Goal: Entertainment & Leisure: Consume media (video, audio)

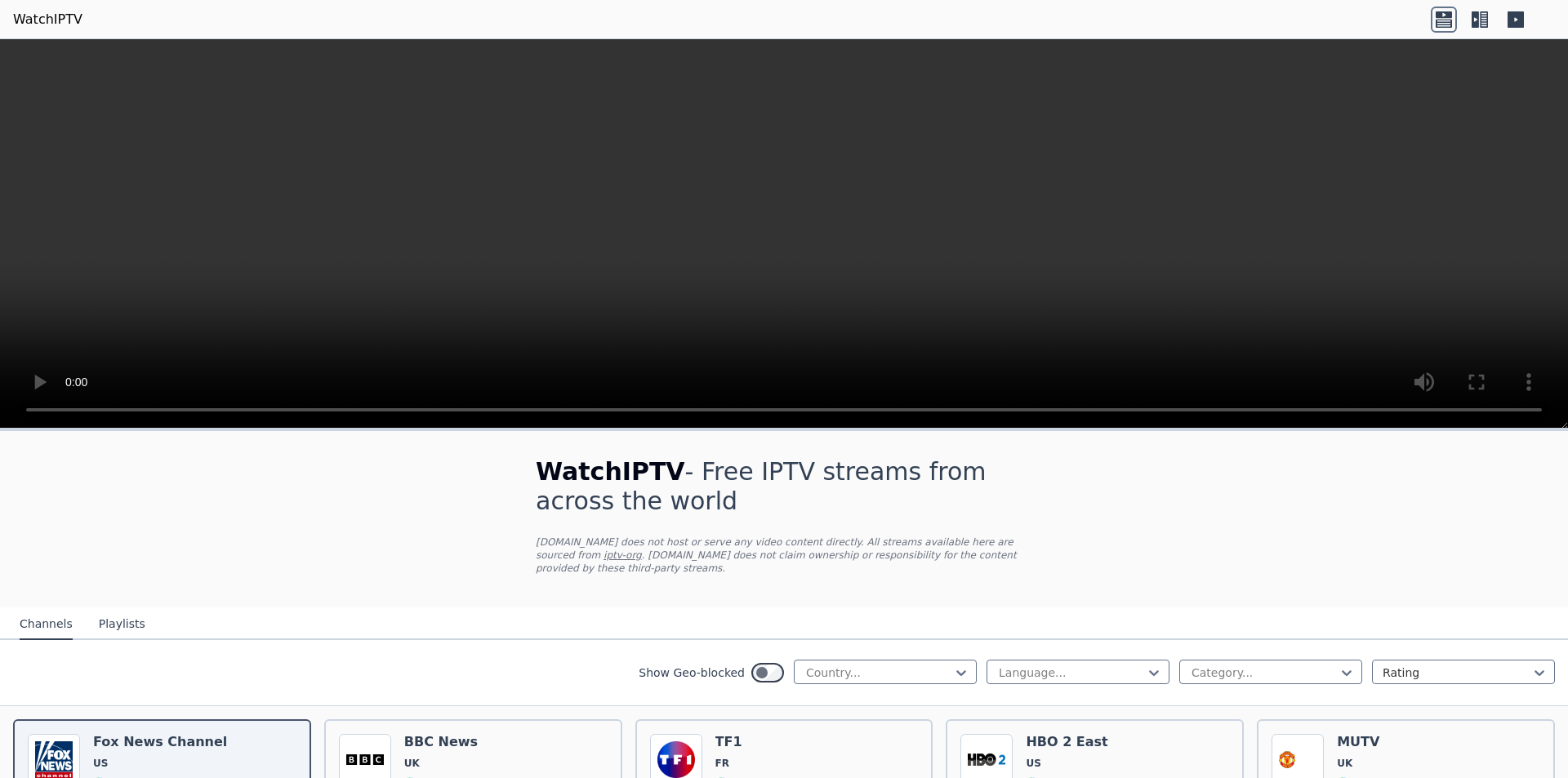
click at [600, 216] on video at bounding box center [784, 233] width 1568 height 389
click at [267, 301] on video at bounding box center [784, 233] width 1568 height 389
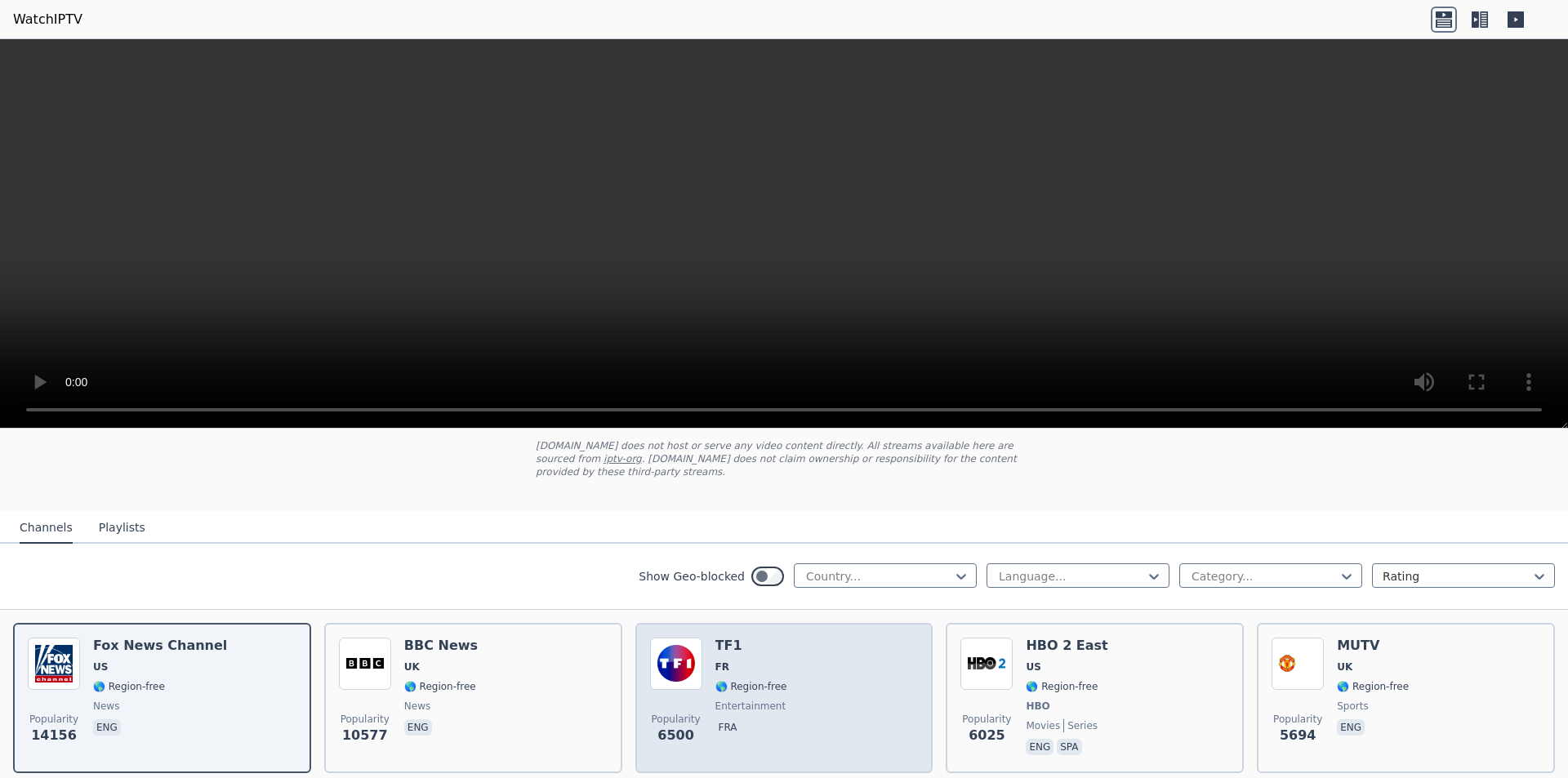
scroll to position [82, 0]
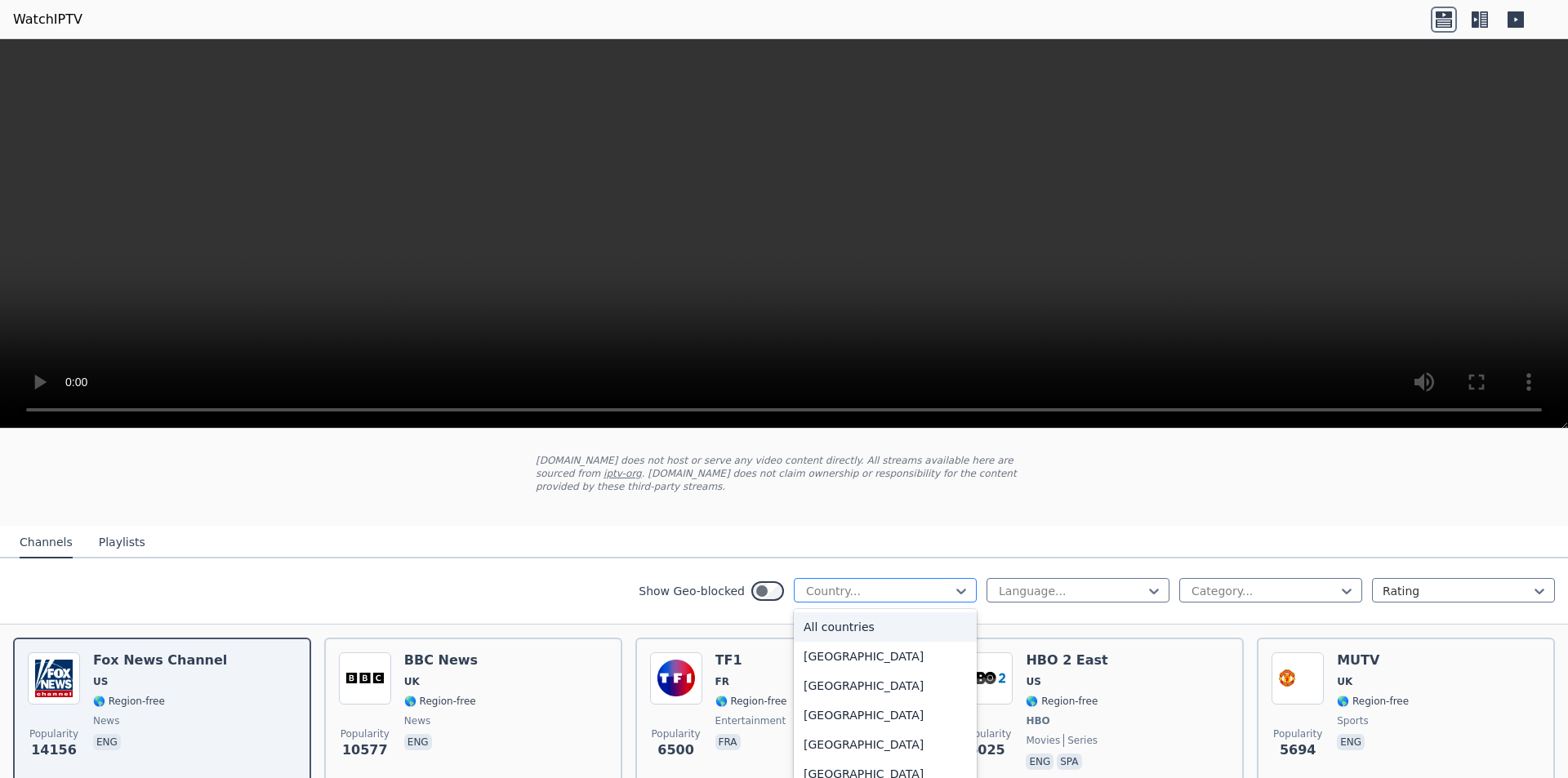
click at [815, 584] on div at bounding box center [878, 591] width 148 height 17
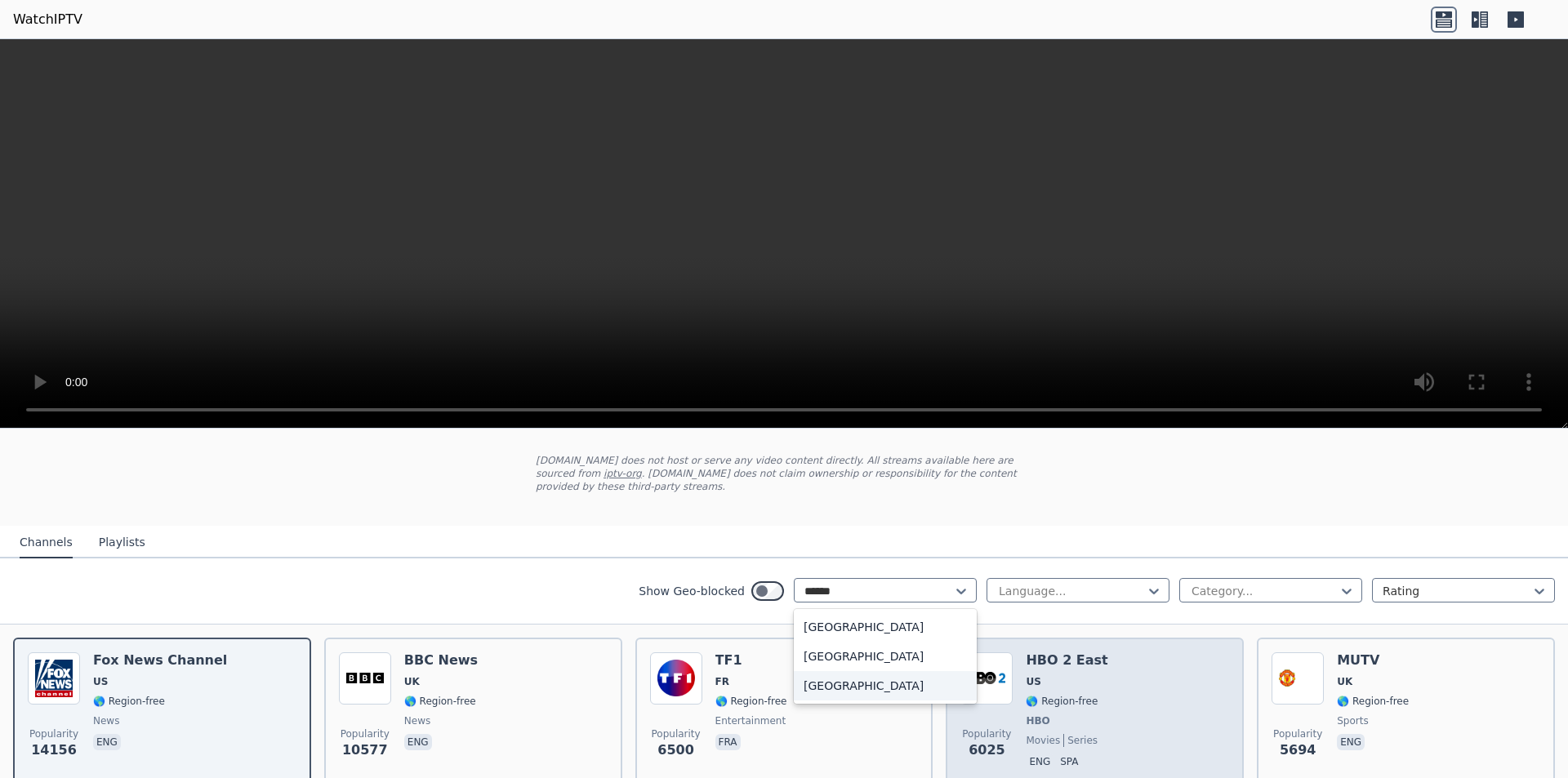
type input "******"
click at [1081, 652] on h6 "HBO 2 East" at bounding box center [1066, 661] width 82 height 17
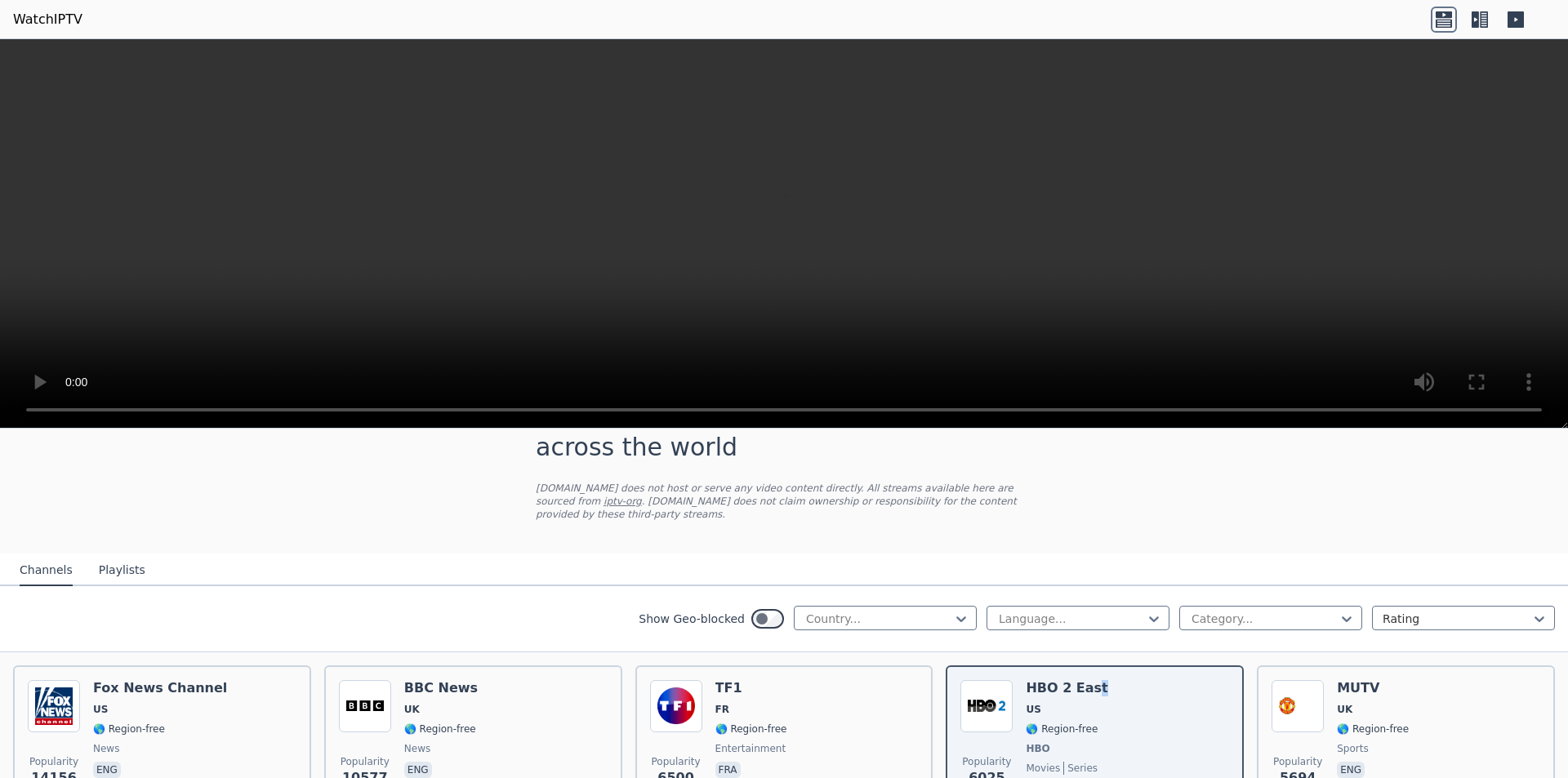
scroll to position [0, 0]
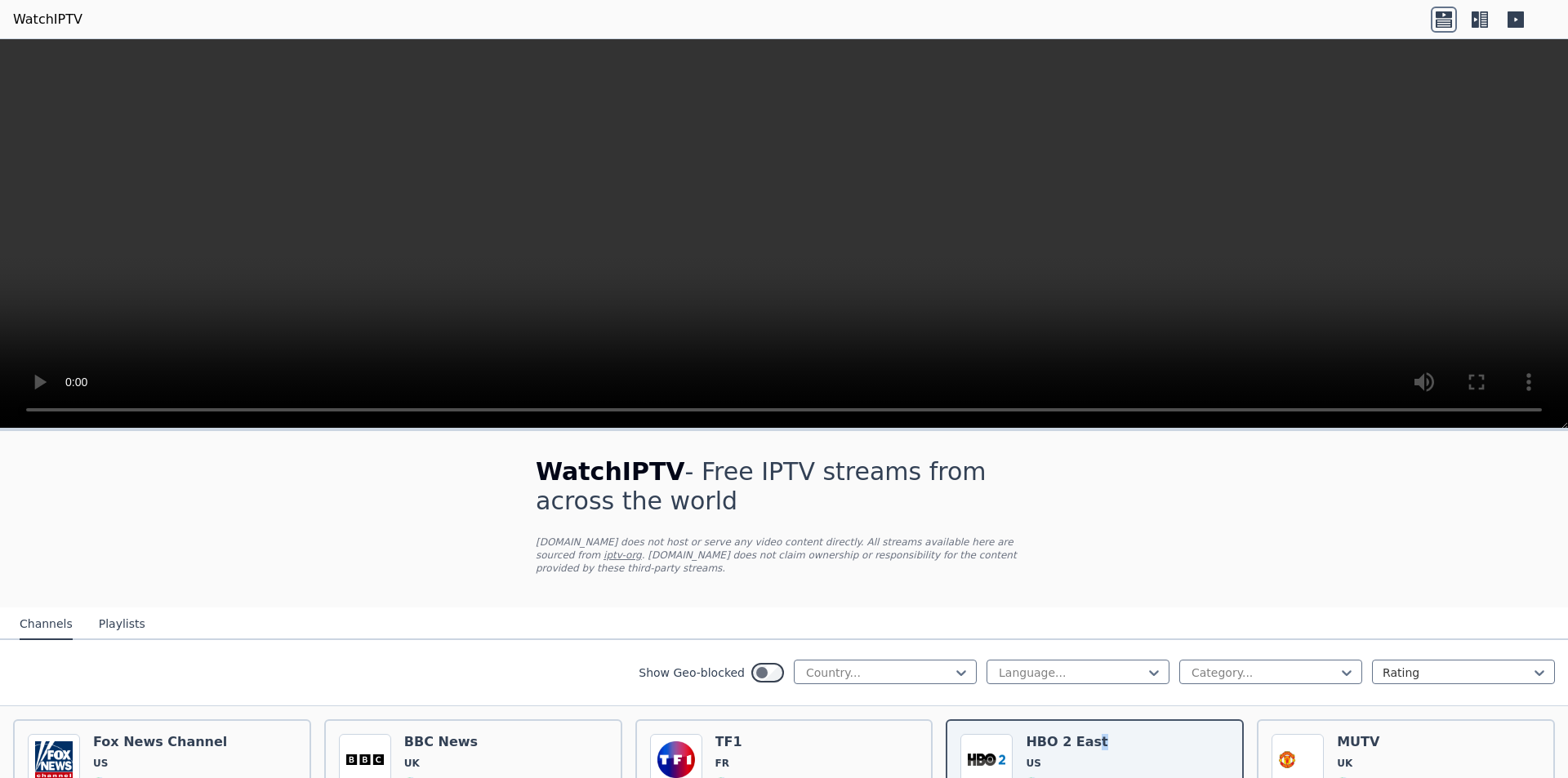
click at [654, 212] on video at bounding box center [784, 233] width 1568 height 389
click at [822, 668] on div "Country..." at bounding box center [886, 671] width 183 height 24
type input "****"
click at [846, 756] on div "[GEOGRAPHIC_DATA]" at bounding box center [886, 767] width 183 height 29
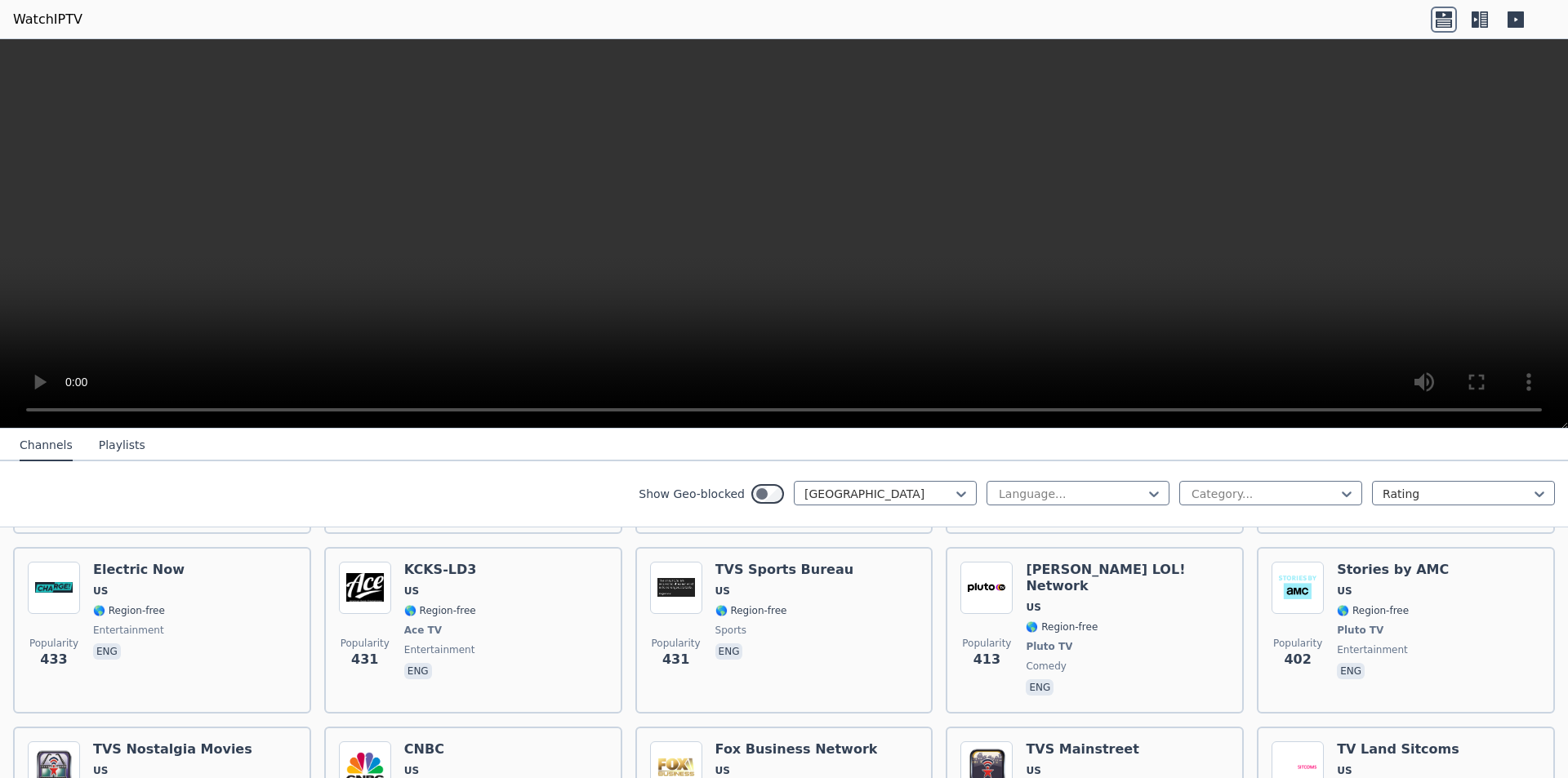
scroll to position [2857, 0]
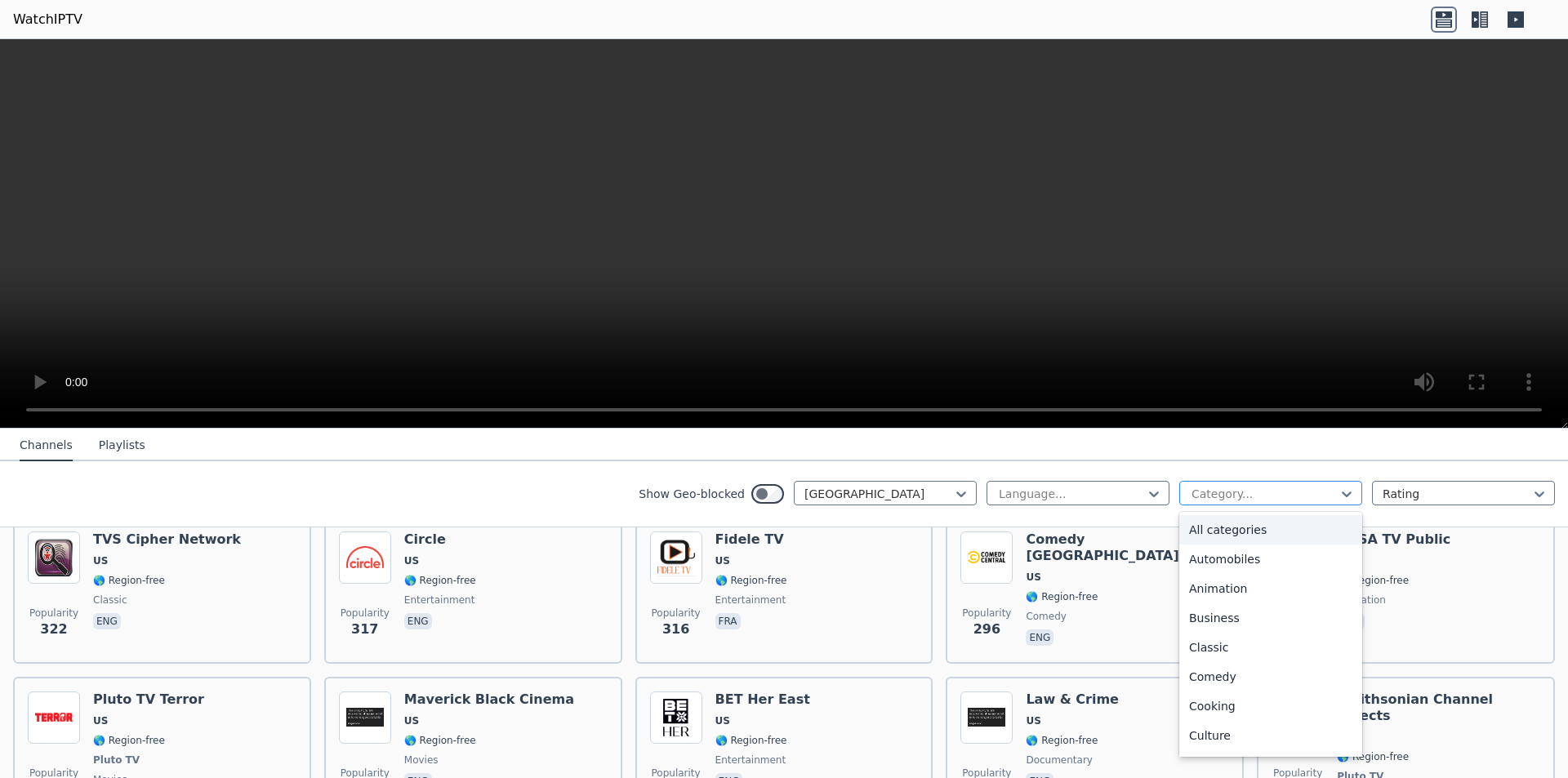
click at [1241, 486] on div at bounding box center [1264, 494] width 148 height 17
type input "**"
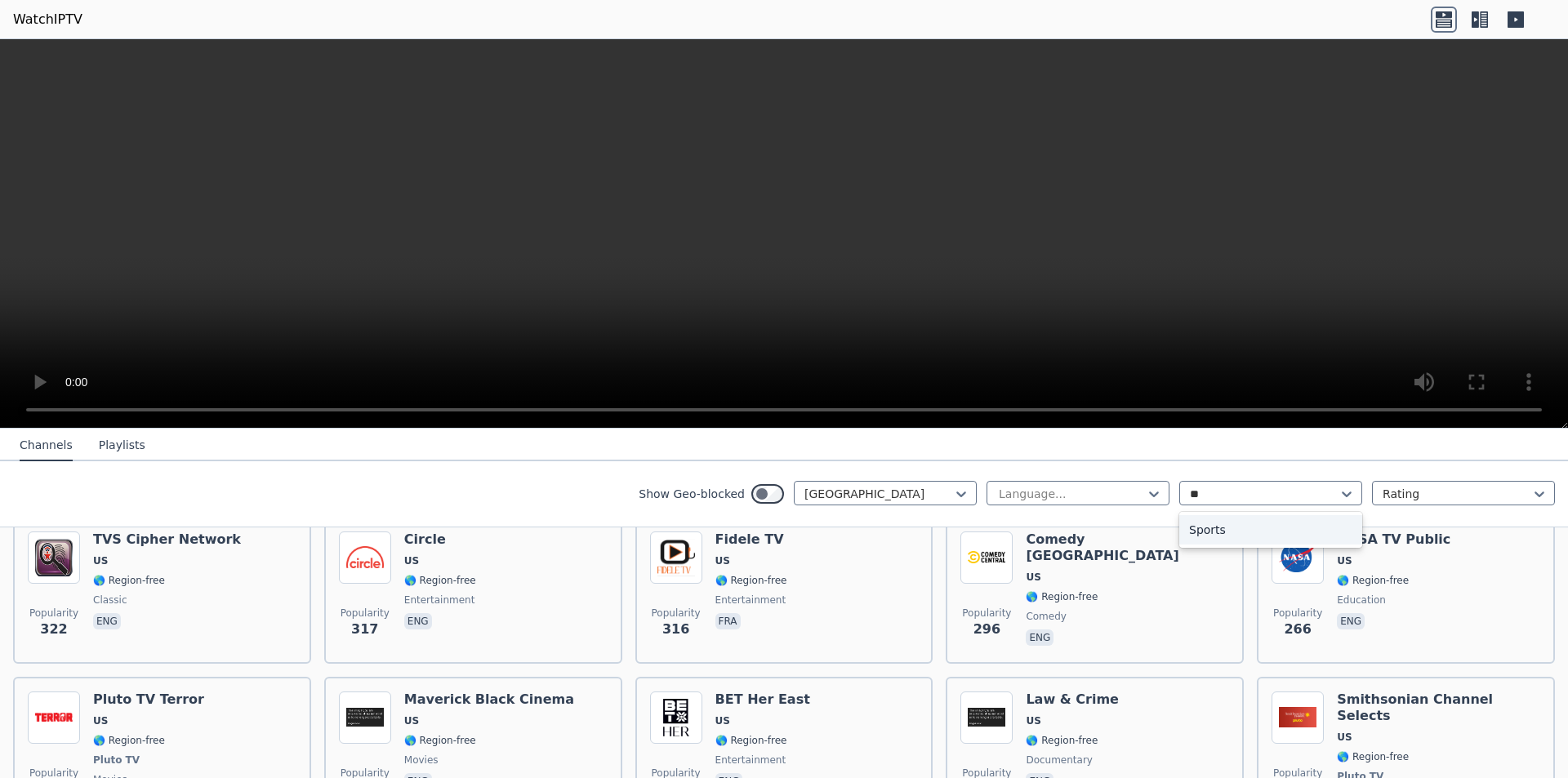
click at [1218, 518] on div "Sports" at bounding box center [1271, 529] width 183 height 29
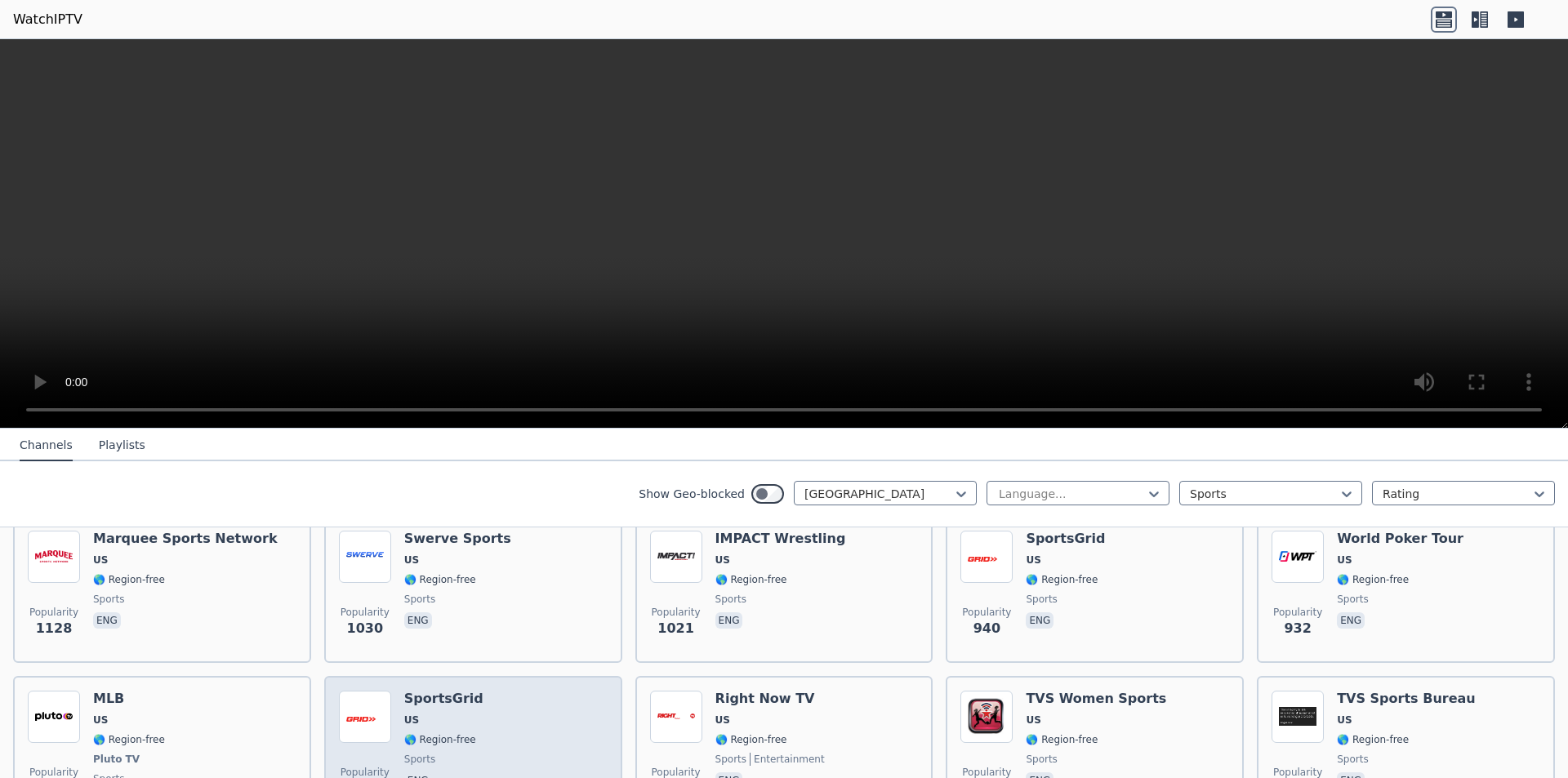
scroll to position [245, 0]
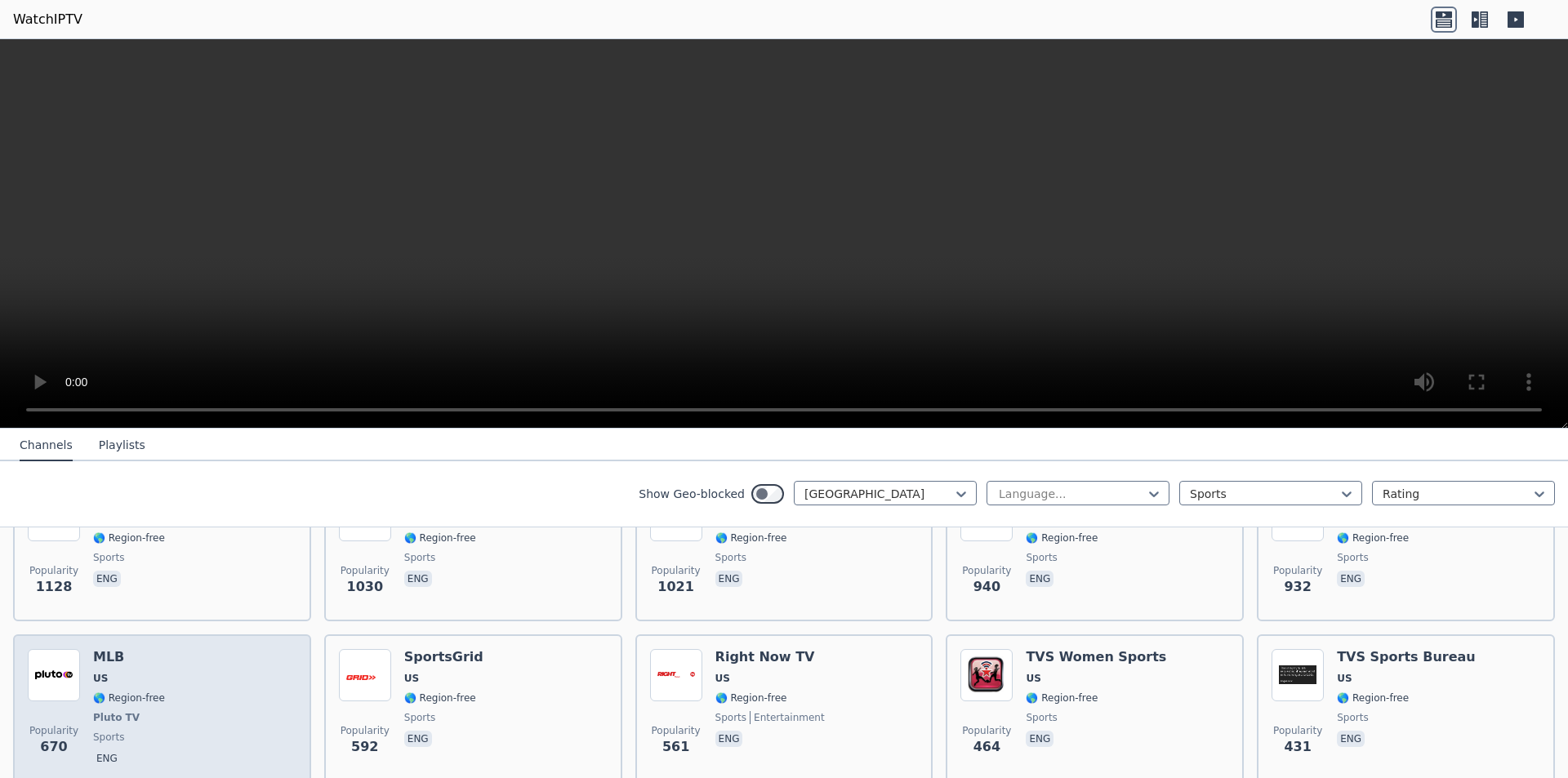
click at [192, 678] on div "Popularity 670 MLB US 🌎 Region-free Pluto TV sports eng" at bounding box center [162, 709] width 268 height 121
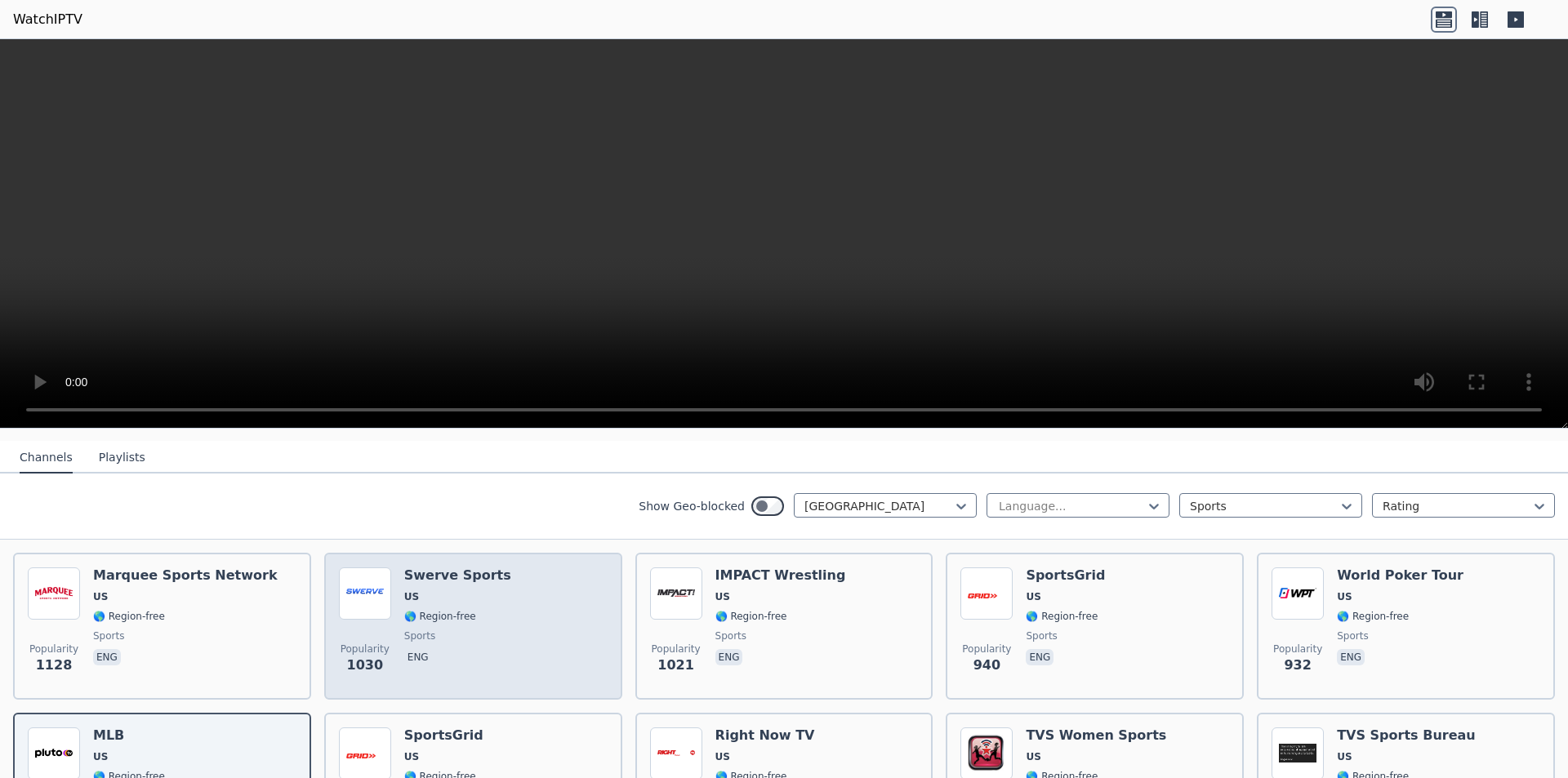
scroll to position [141, 0]
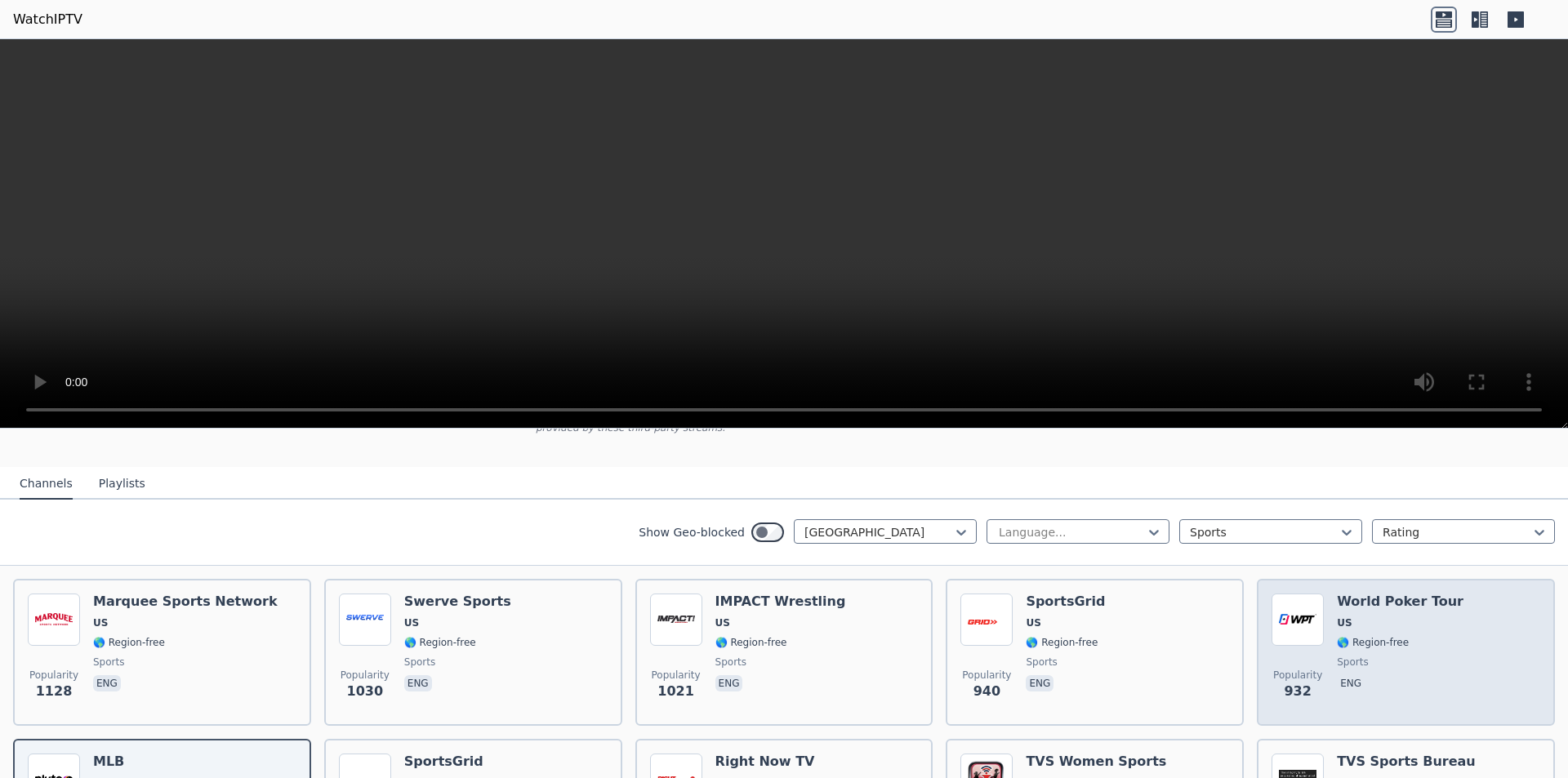
click at [1454, 638] on div "Popularity 932 World Poker Tour US 🌎 Region-free sports eng" at bounding box center [1406, 651] width 268 height 117
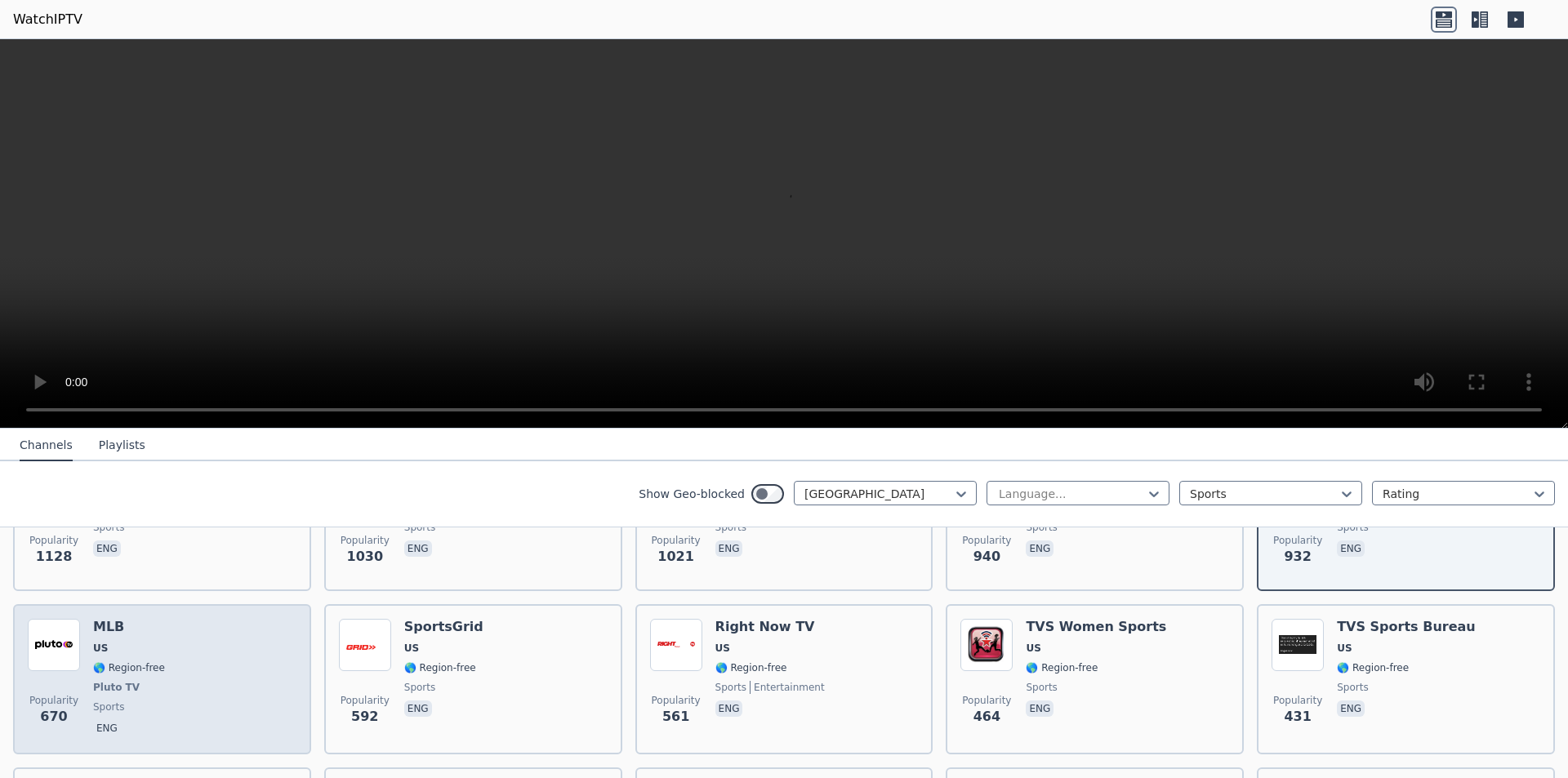
scroll to position [327, 0]
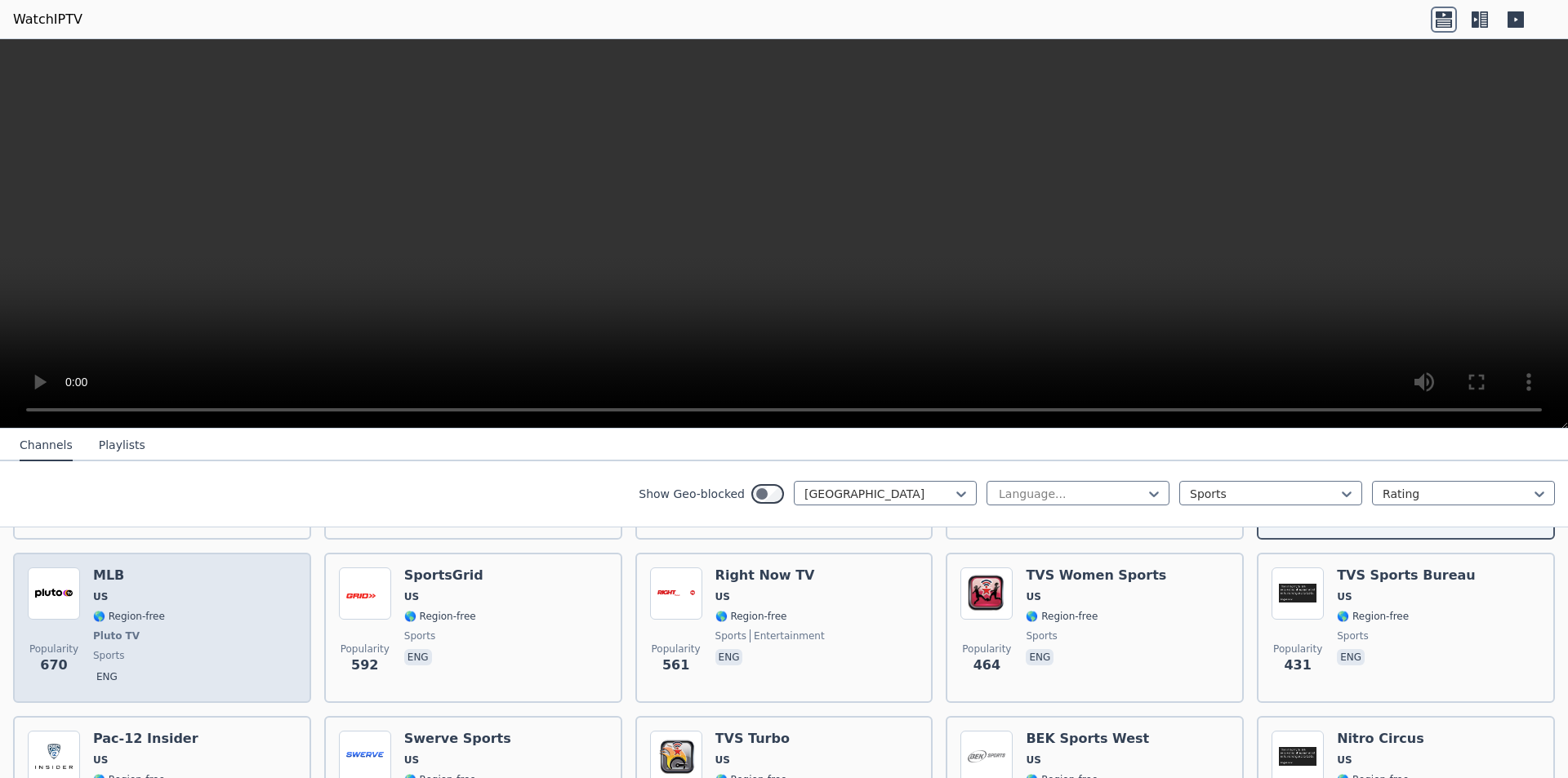
click at [164, 651] on div "Popularity 670 MLB US 🌎 Region-free Pluto TV sports eng" at bounding box center [162, 627] width 268 height 121
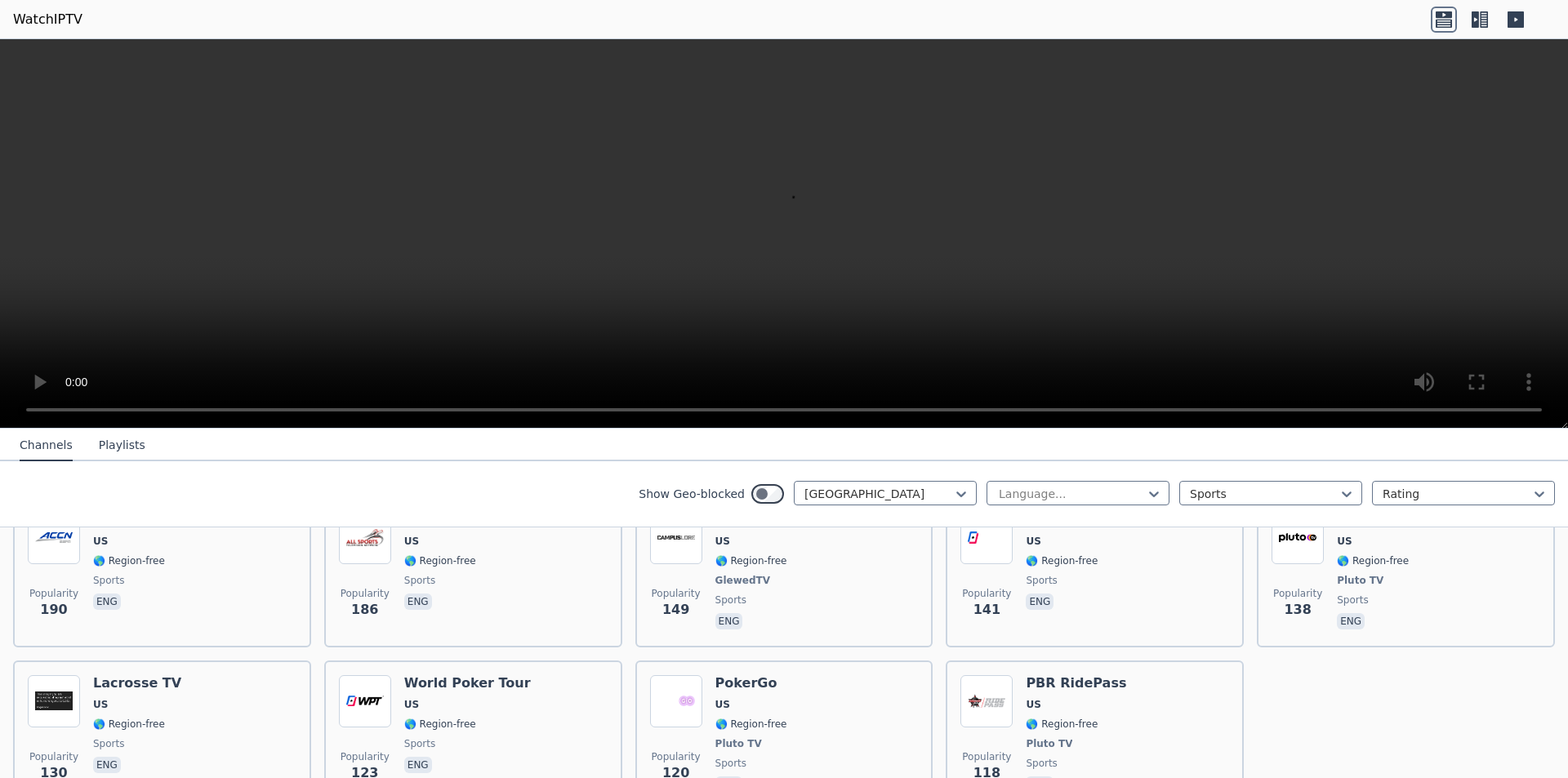
scroll to position [653, 0]
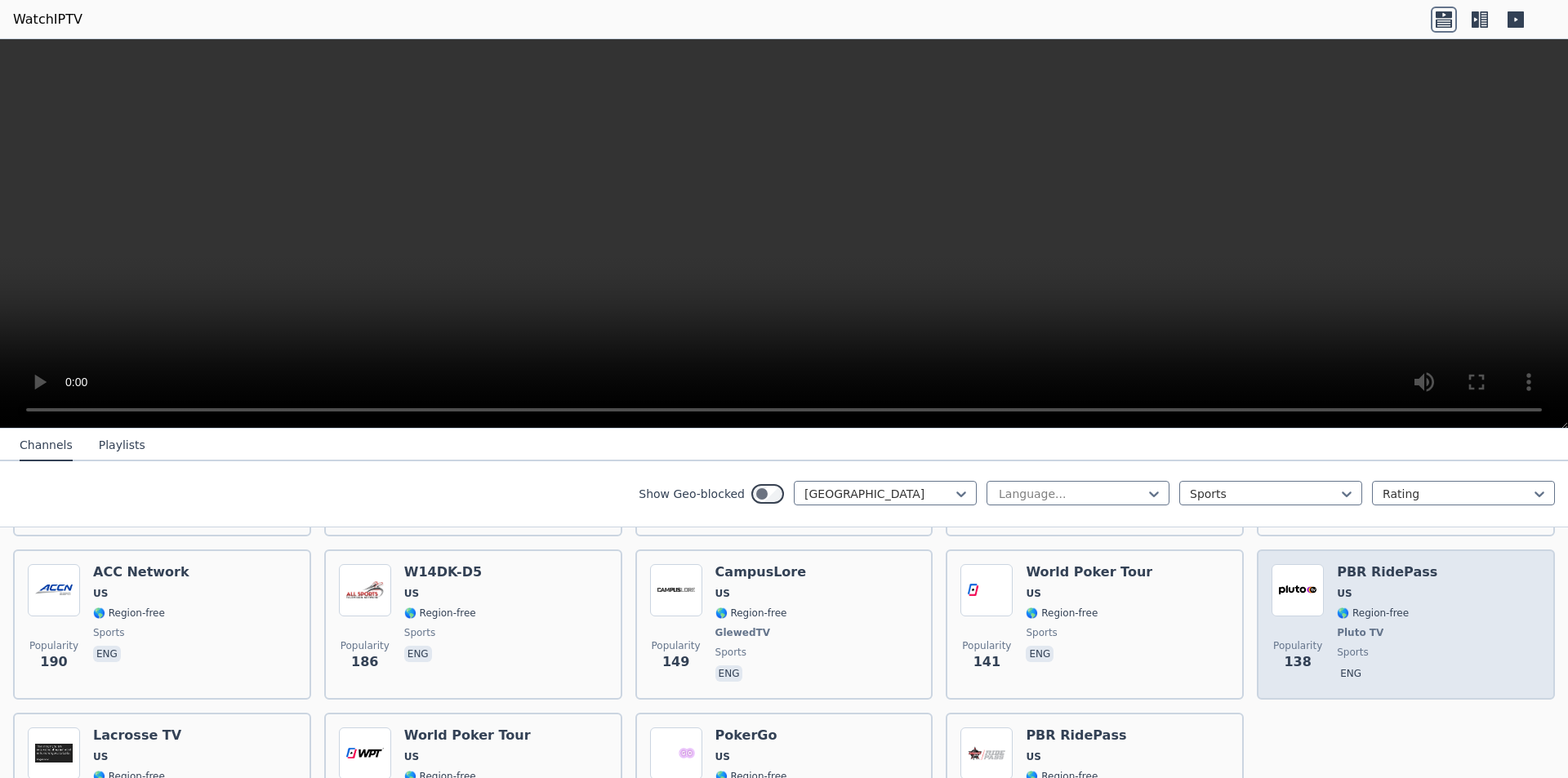
click at [1471, 621] on div "Popularity 138 PBR RidePass US 🌎 Region-free Pluto TV sports eng" at bounding box center [1406, 624] width 268 height 121
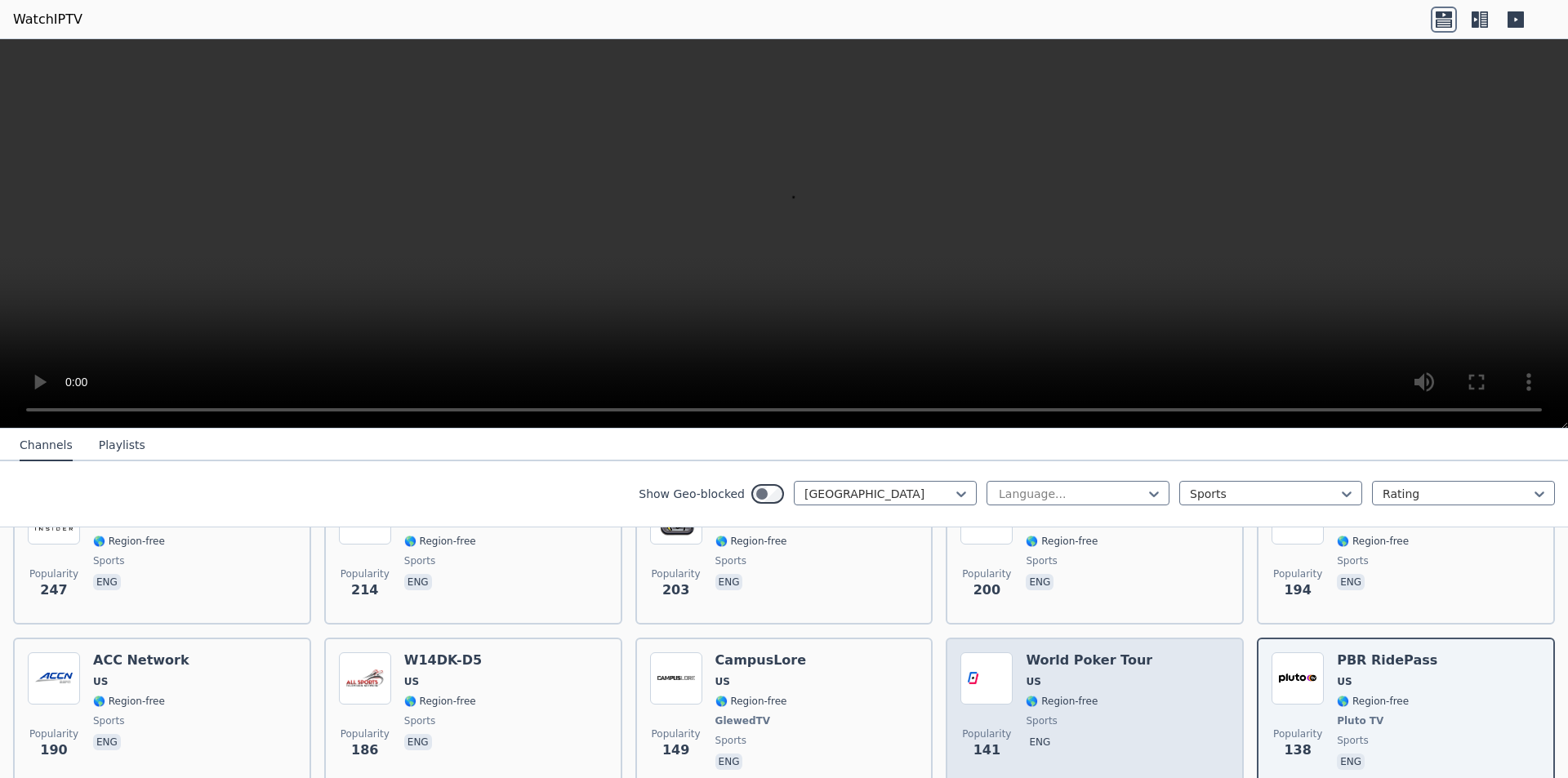
scroll to position [571, 0]
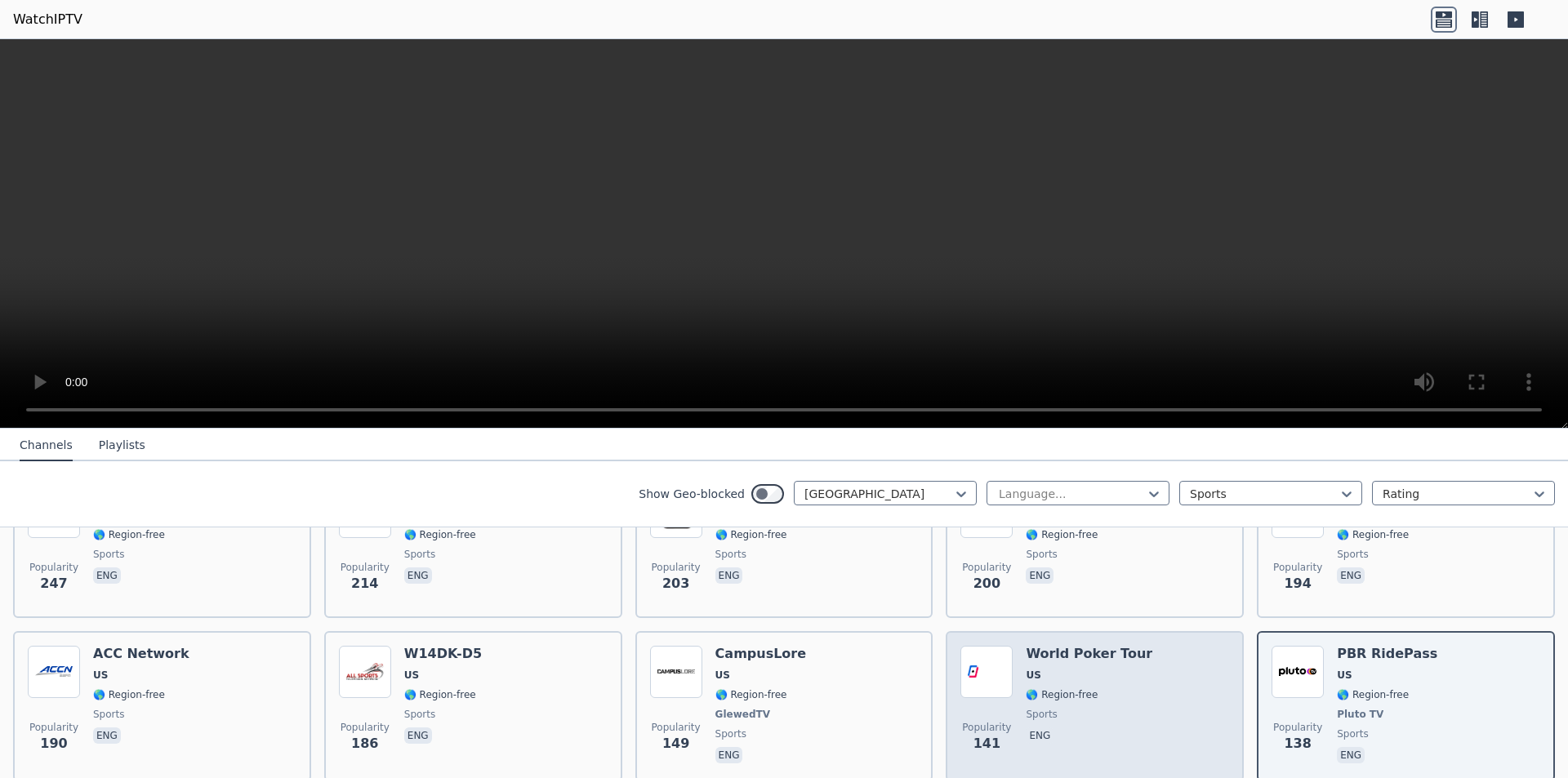
click at [1079, 673] on div "World Poker Tour US 🌎 Region-free sports eng" at bounding box center [1089, 706] width 127 height 121
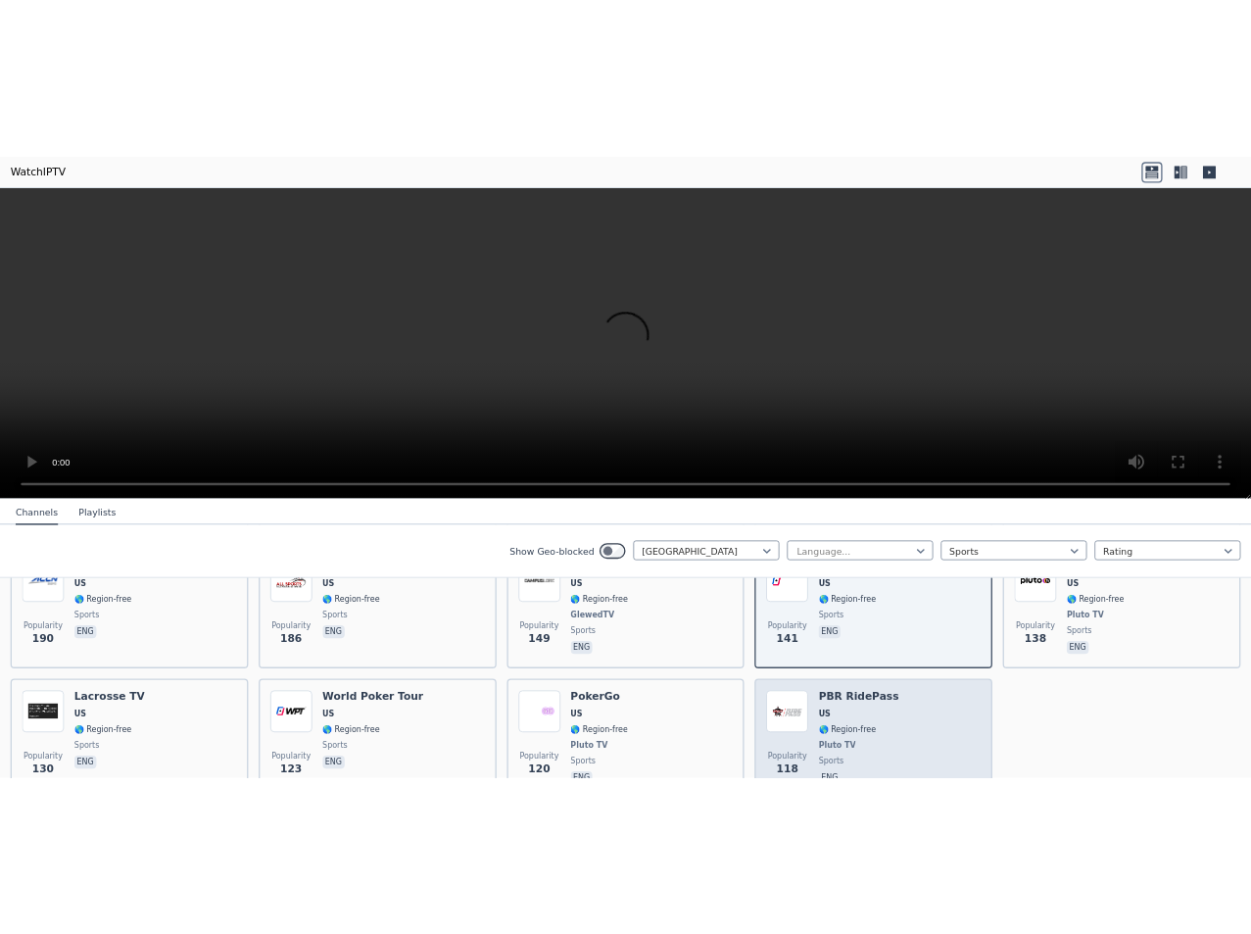
scroll to position [882, 0]
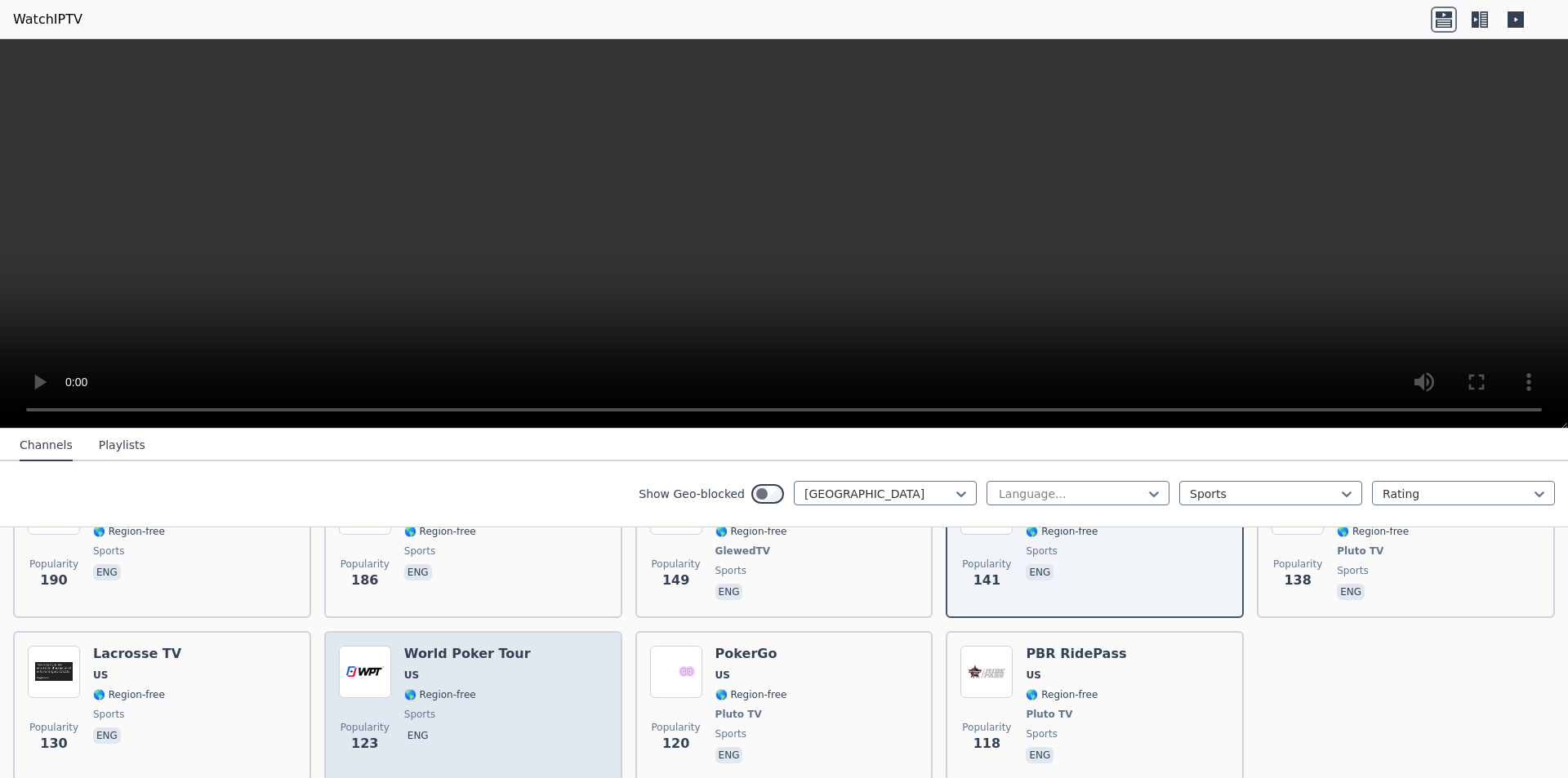
click at [502, 688] on span "🌎 Region-free" at bounding box center [467, 695] width 127 height 13
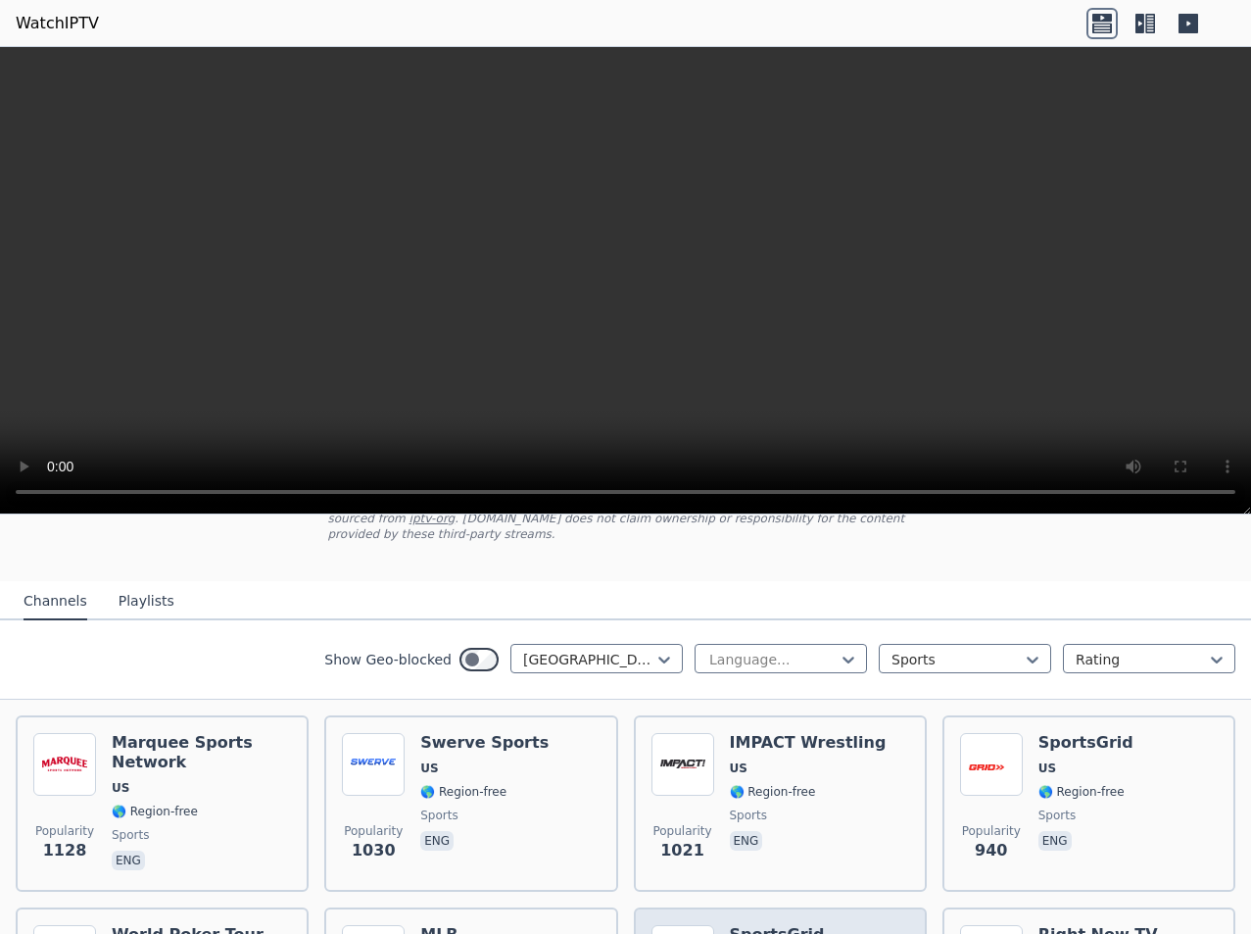
scroll to position [294, 0]
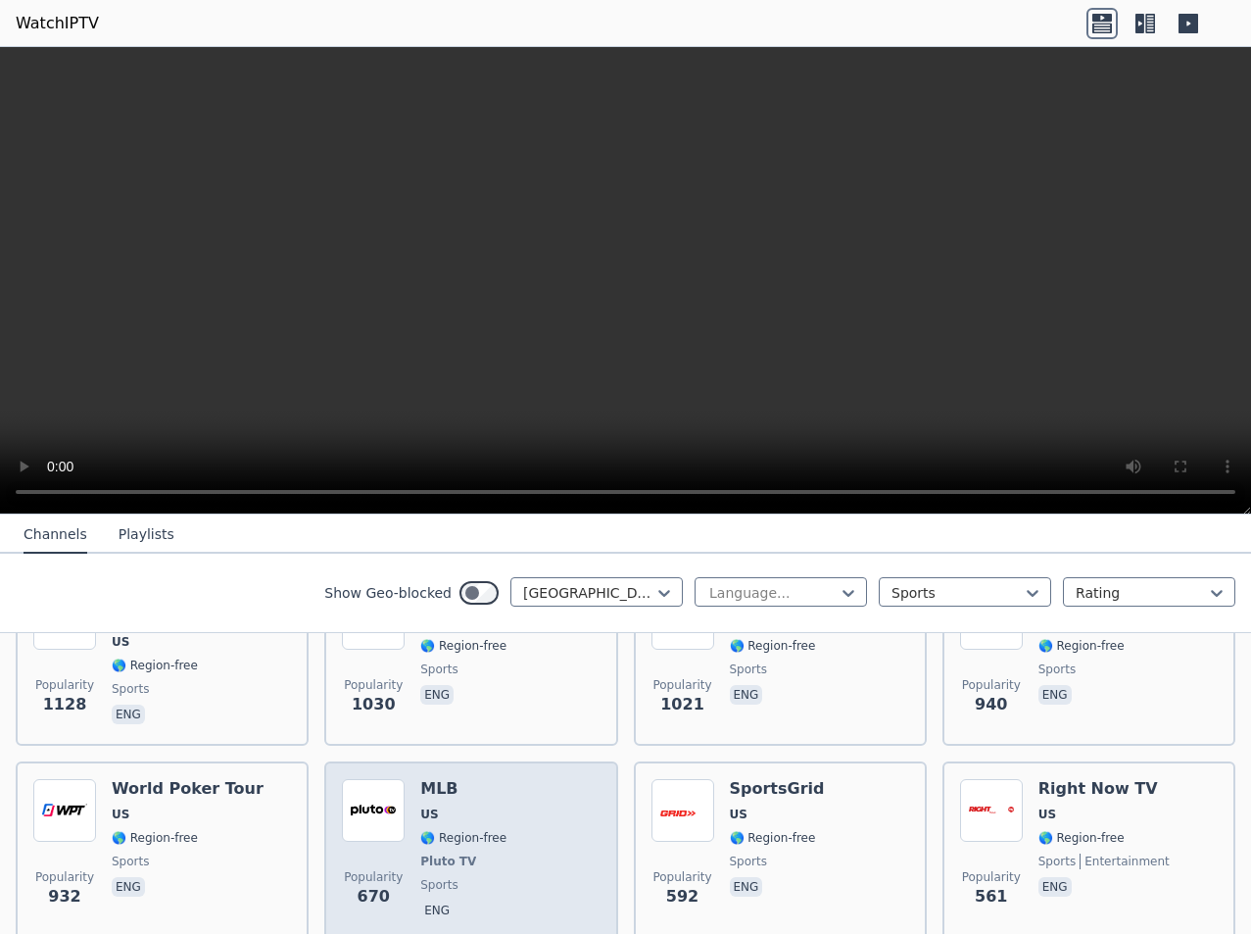
click at [517, 833] on div "Popularity 670 MLB US 🌎 Region-free Pluto TV sports eng" at bounding box center [471, 851] width 258 height 145
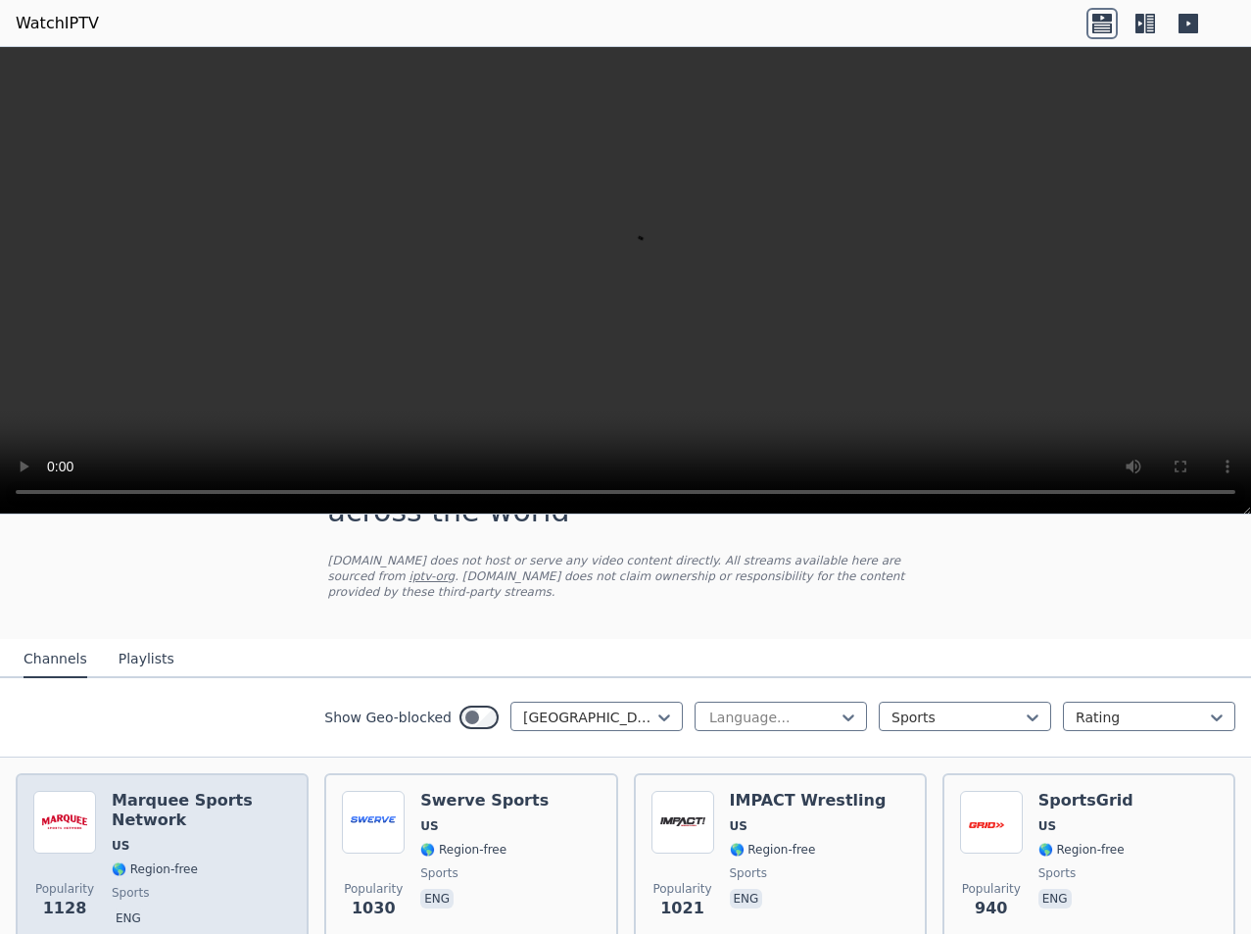
scroll to position [98, 0]
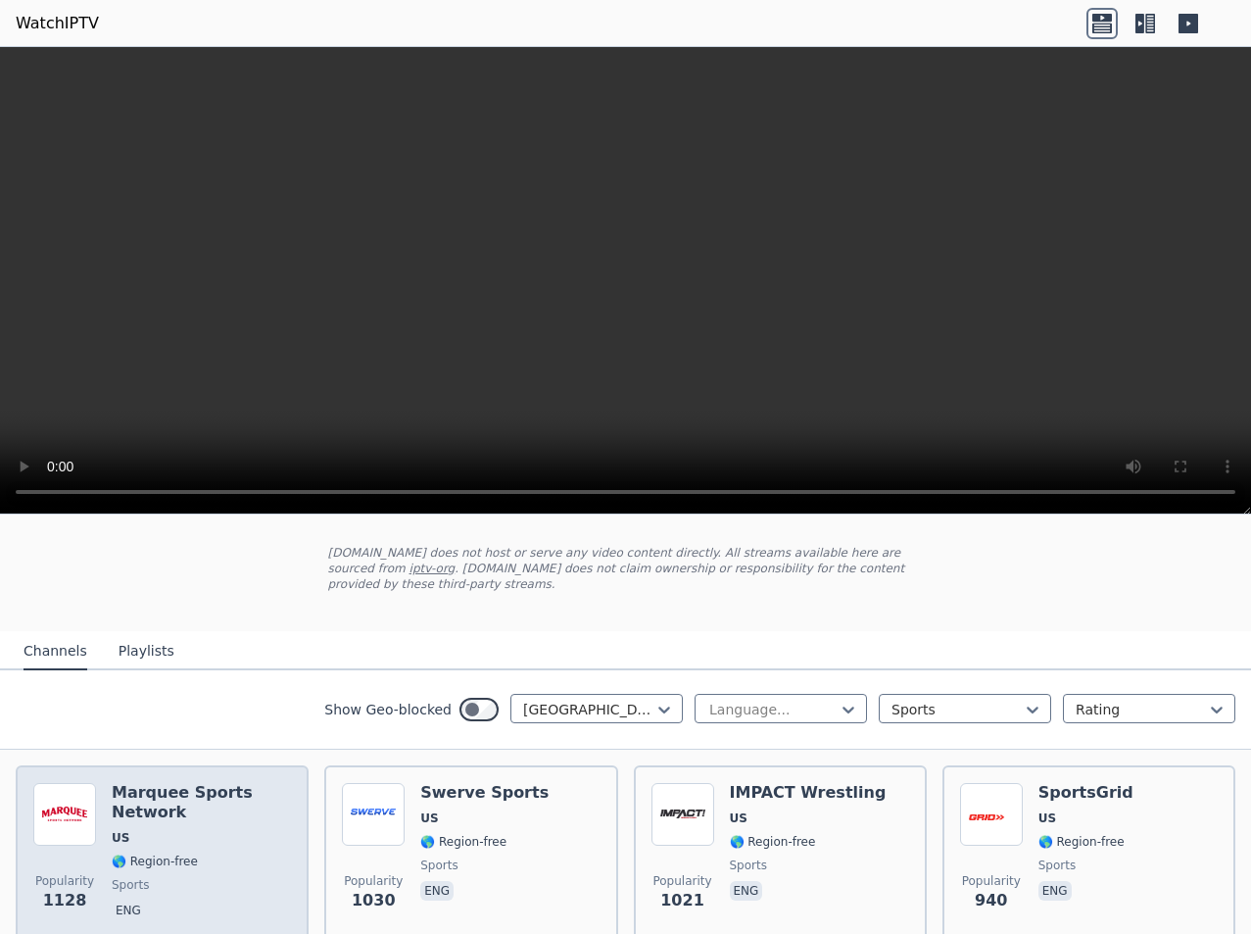
click at [157, 807] on div "Marquee Sports Network US 🌎 Region-free sports eng" at bounding box center [201, 853] width 179 height 141
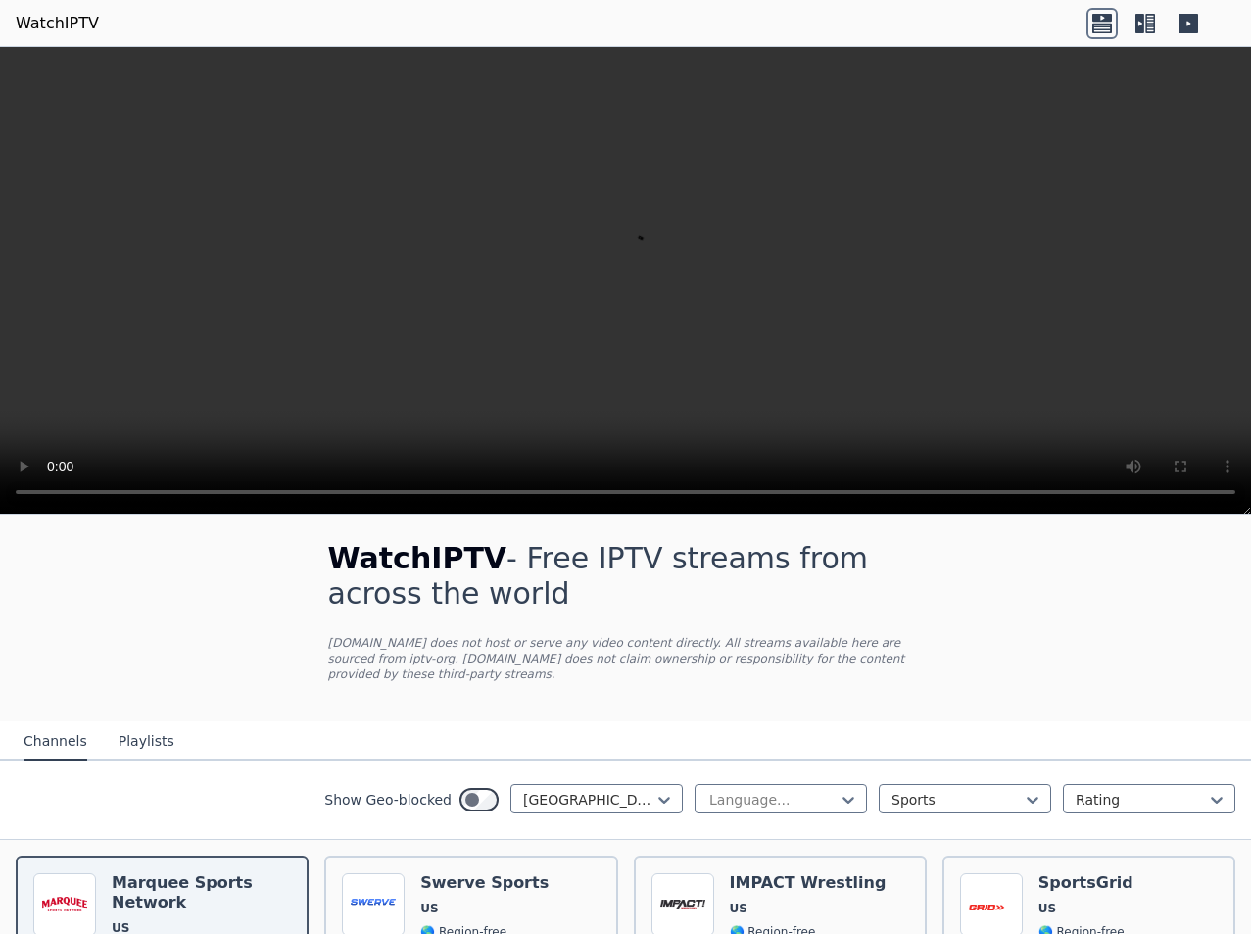
scroll to position [0, 0]
